Goal: Participate in discussion: Engage in conversation with other users on a specific topic

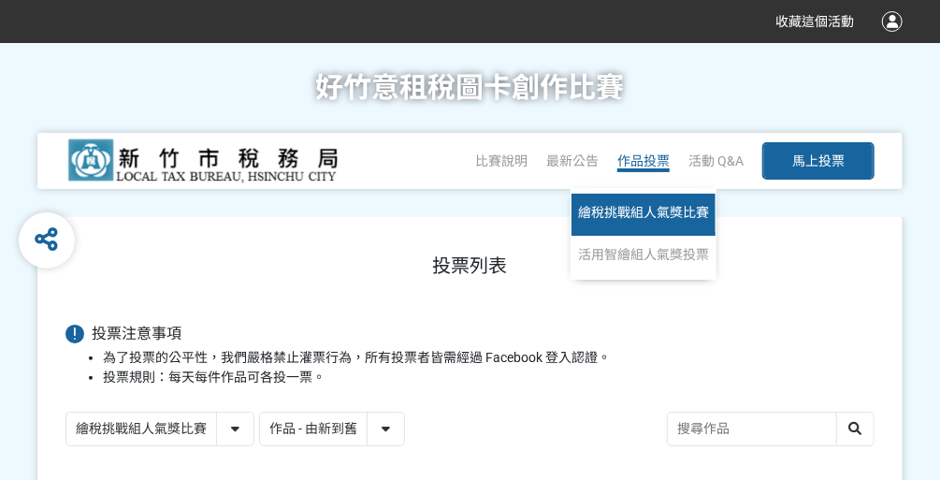
click at [616, 212] on span "繪稅挑戰組人氣獎比賽" at bounding box center [643, 212] width 131 height 15
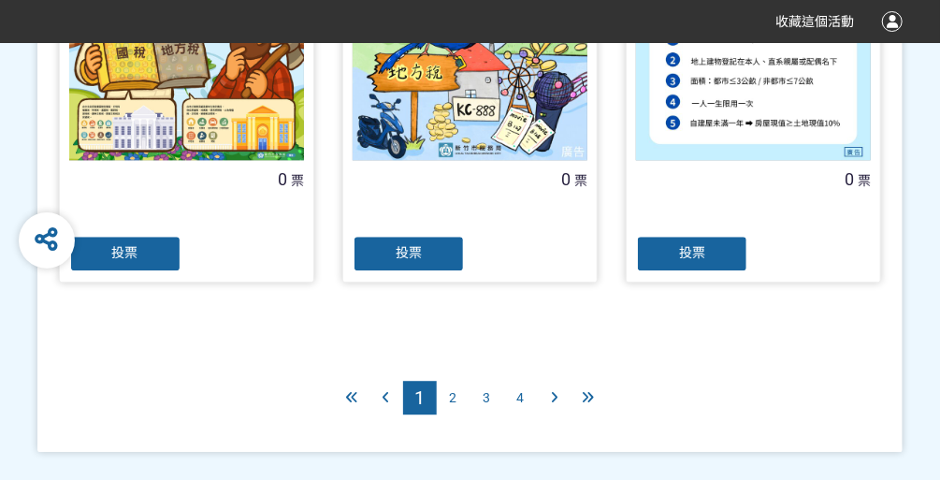
scroll to position [1846, 0]
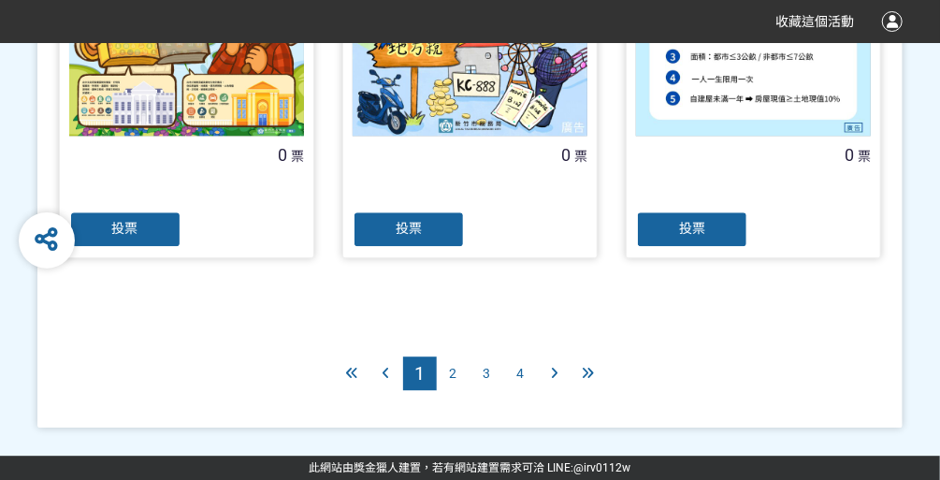
click at [454, 369] on span "2" at bounding box center [453, 373] width 7 height 15
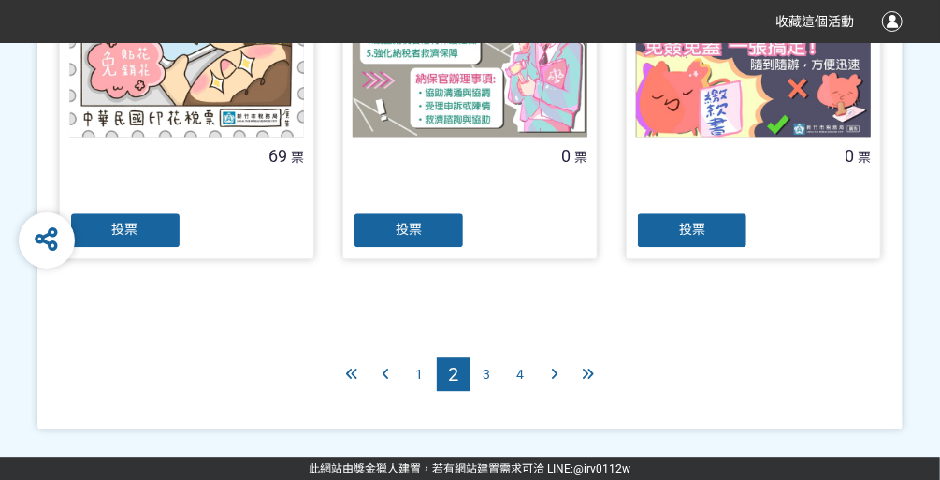
scroll to position [1846, 0]
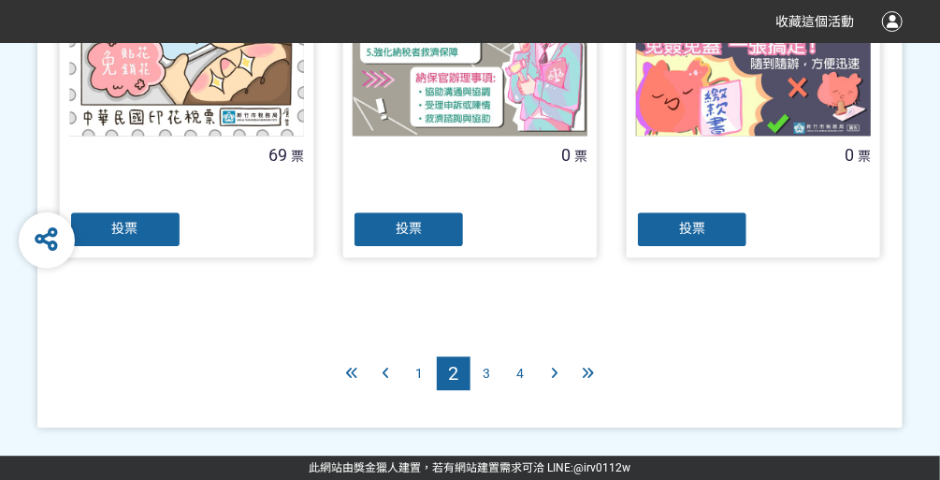
click at [487, 369] on span "3" at bounding box center [487, 373] width 7 height 15
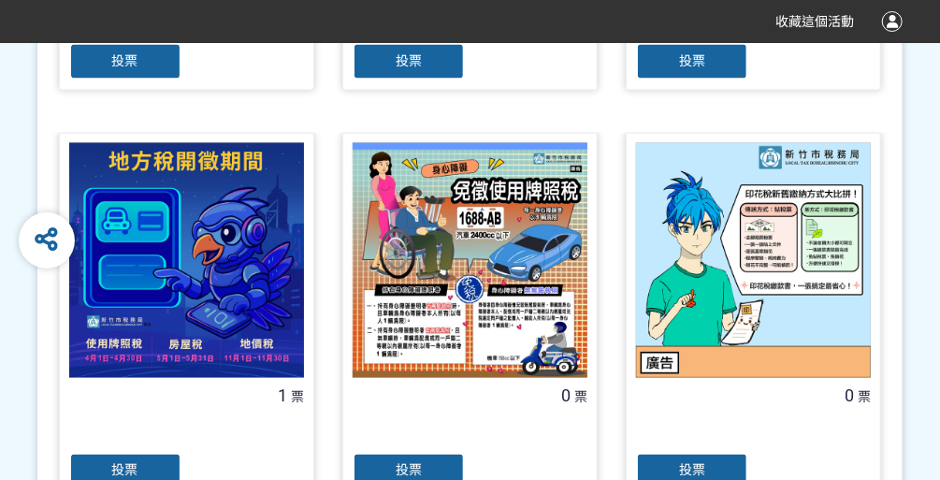
scroll to position [1223, 0]
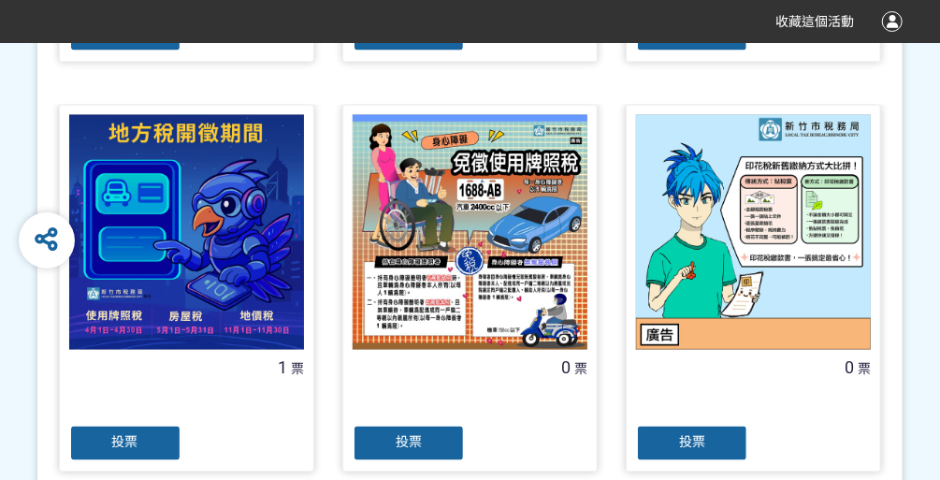
click at [492, 243] on div at bounding box center [470, 232] width 235 height 235
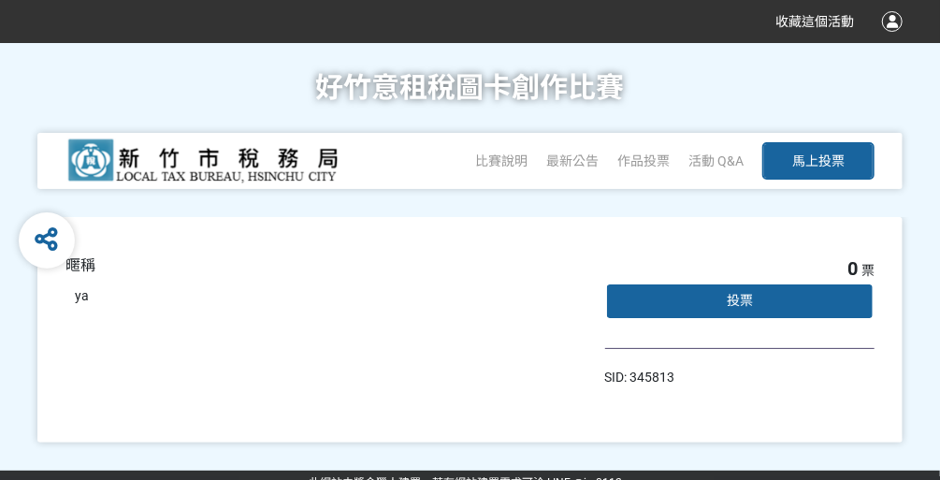
click at [729, 297] on span "投票" at bounding box center [740, 300] width 26 height 15
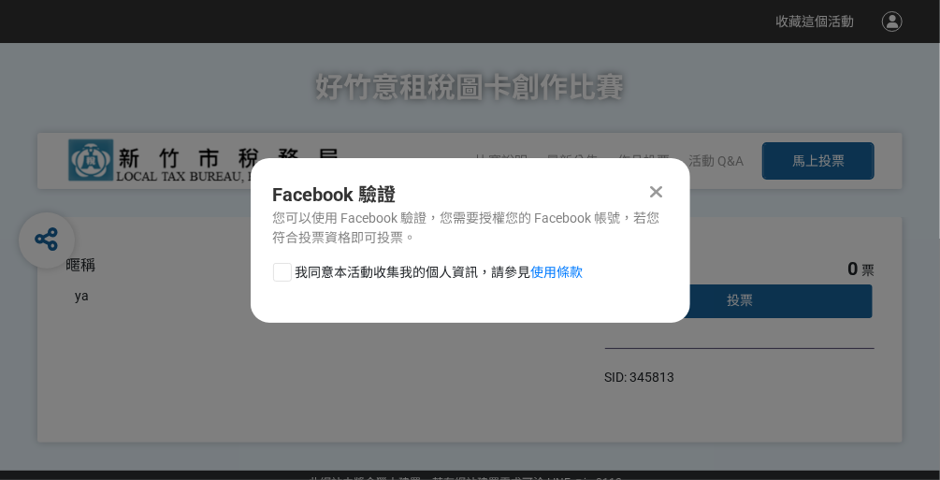
click at [654, 189] on icon at bounding box center [656, 191] width 12 height 19
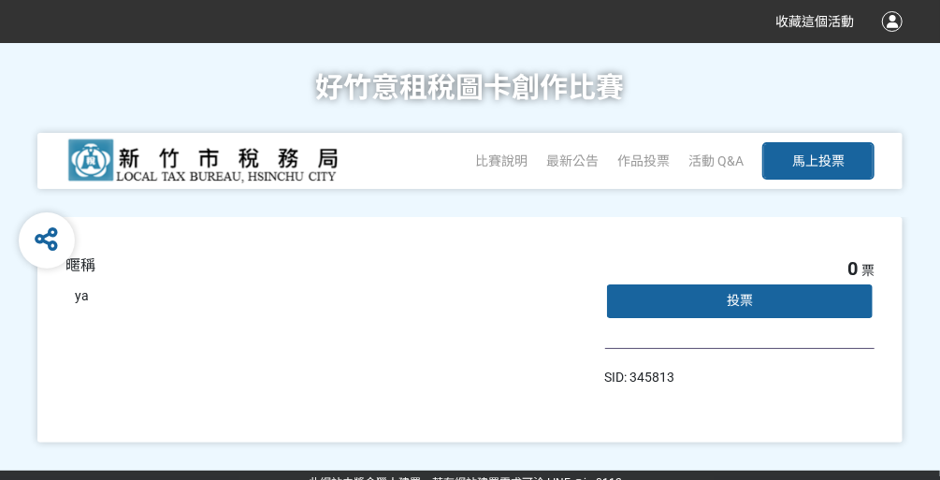
click at [745, 309] on div "投票" at bounding box center [739, 300] width 269 height 37
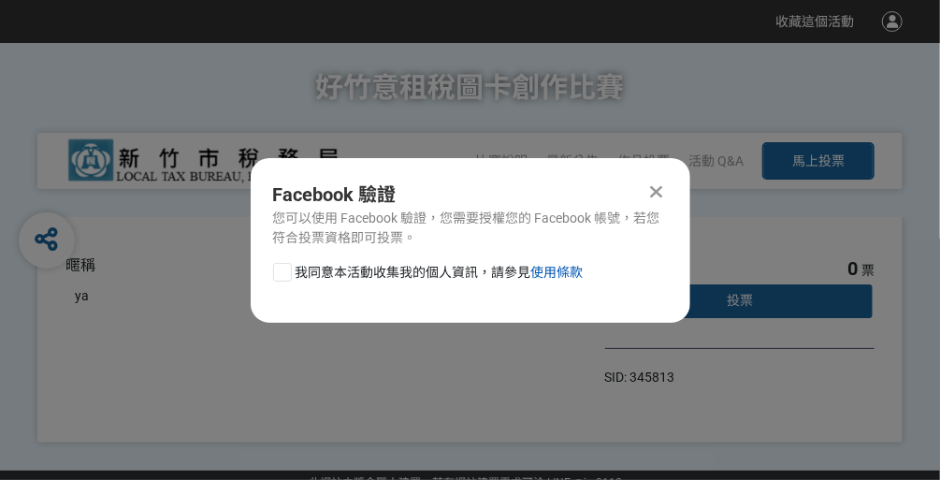
click at [569, 272] on link "使用條款" at bounding box center [557, 272] width 52 height 15
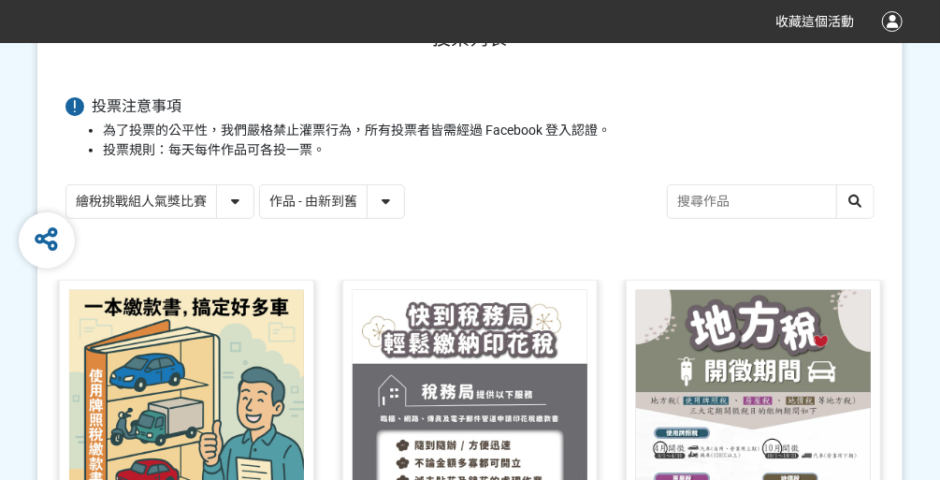
scroll to position [225, 0]
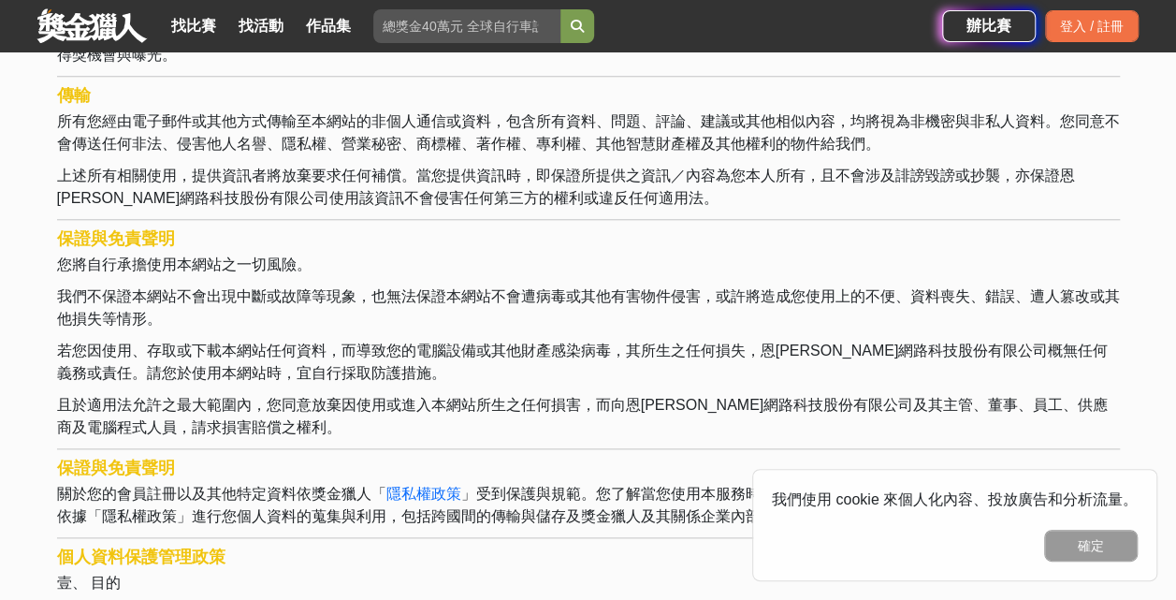
scroll to position [1091, 0]
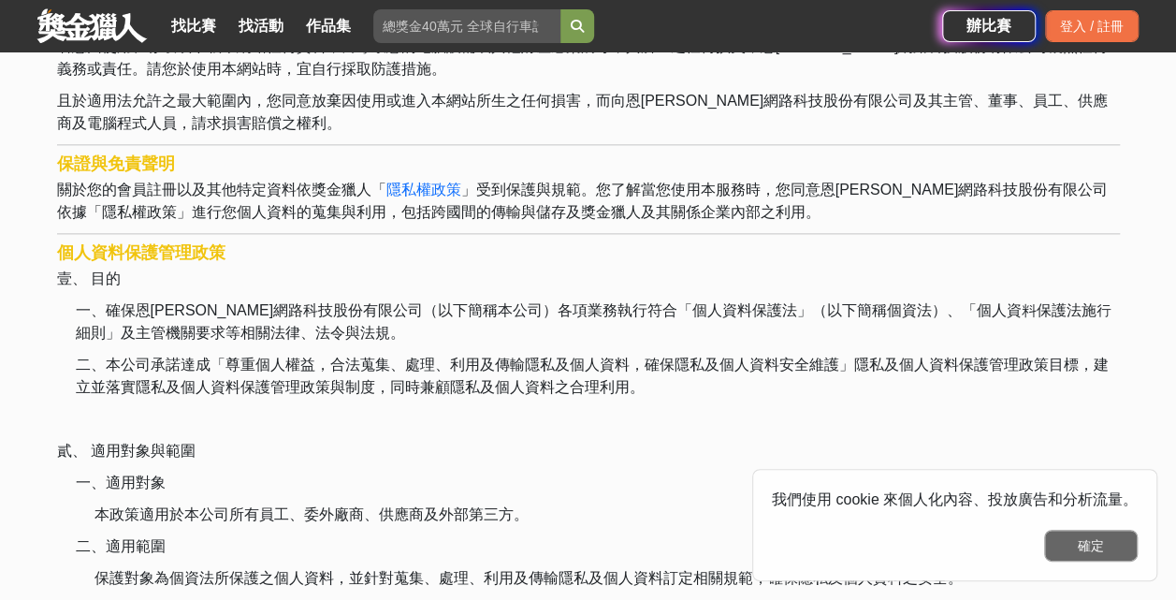
click at [1086, 544] on button "確定" at bounding box center [1091, 545] width 94 height 32
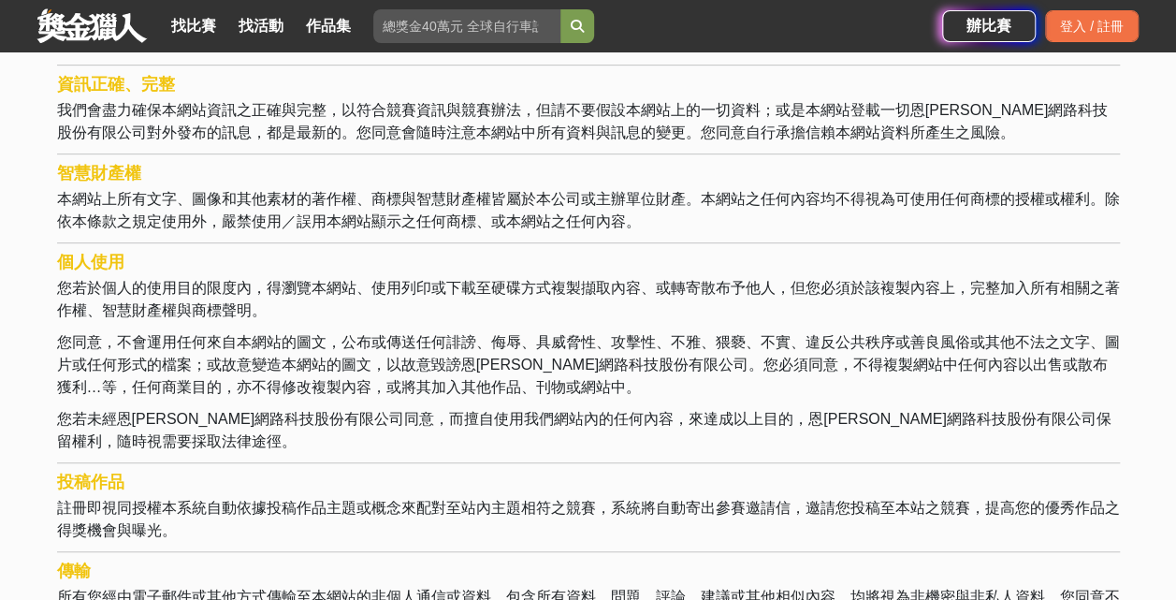
scroll to position [0, 0]
